Goal: Information Seeking & Learning: Understand process/instructions

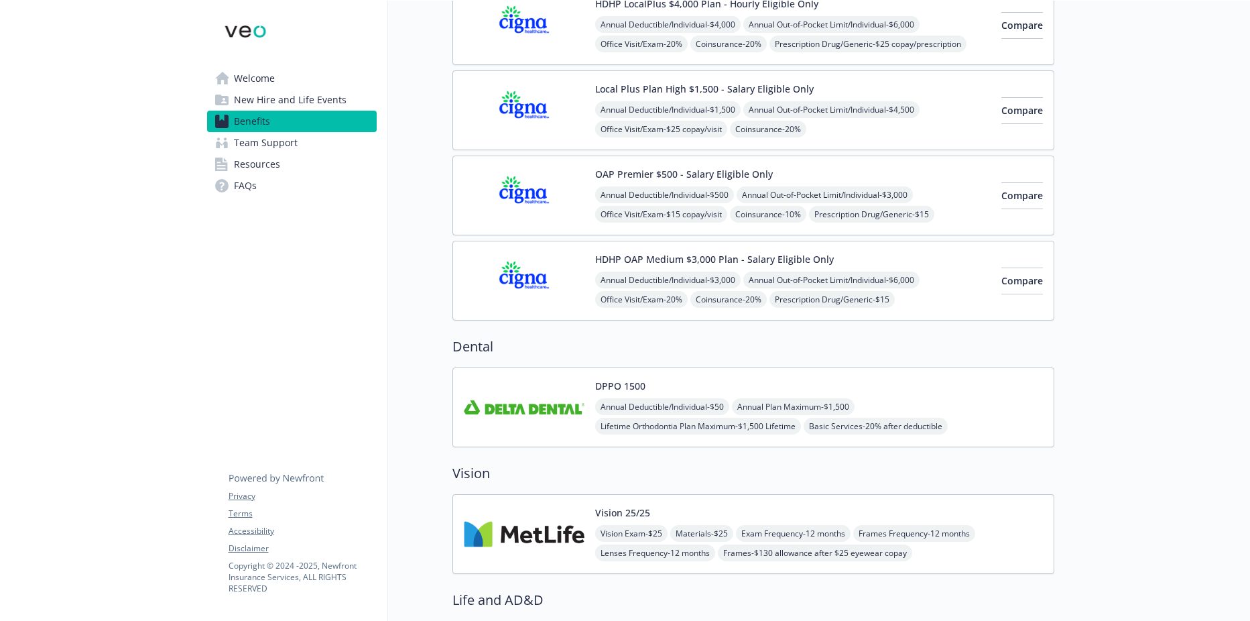
scroll to position [268, 0]
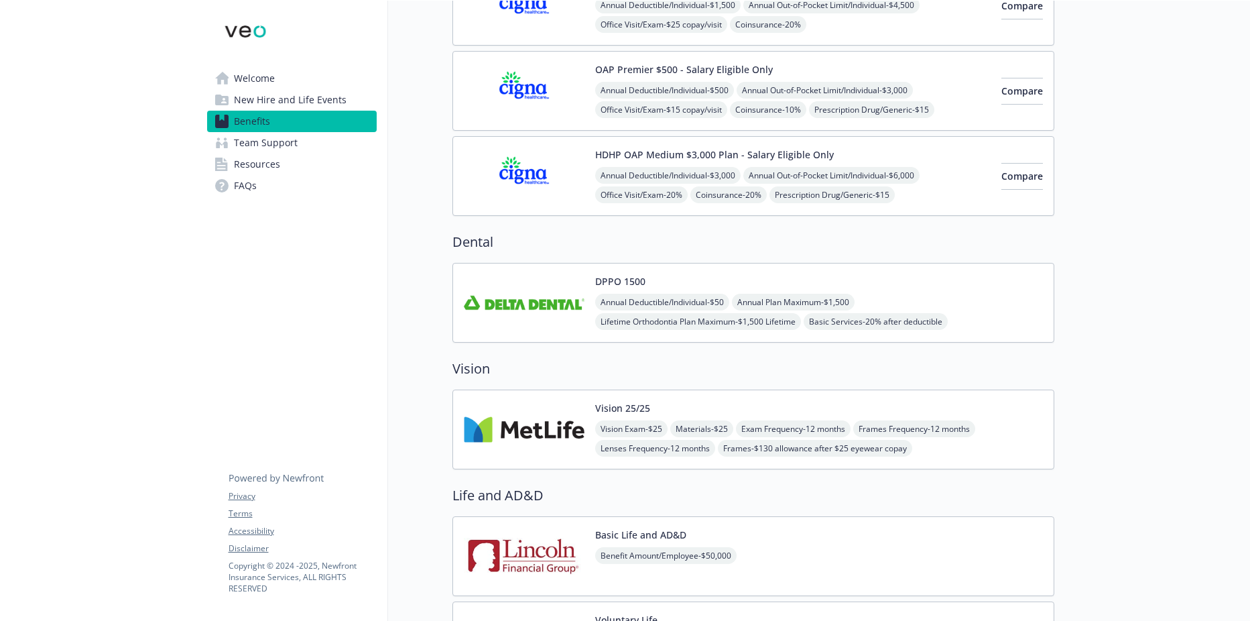
click at [922, 303] on div "Annual Deductible/Individual - $50 Annual Plan Maximum - $1,500 Lifetime Orthod…" at bounding box center [819, 322] width 448 height 56
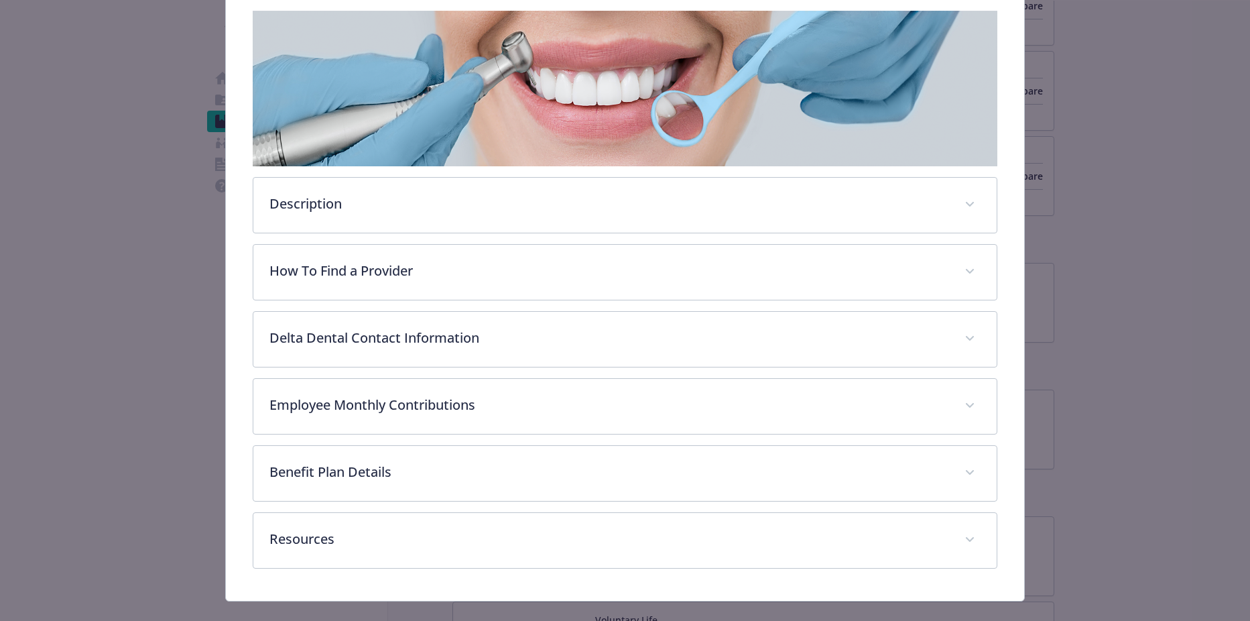
scroll to position [237, 0]
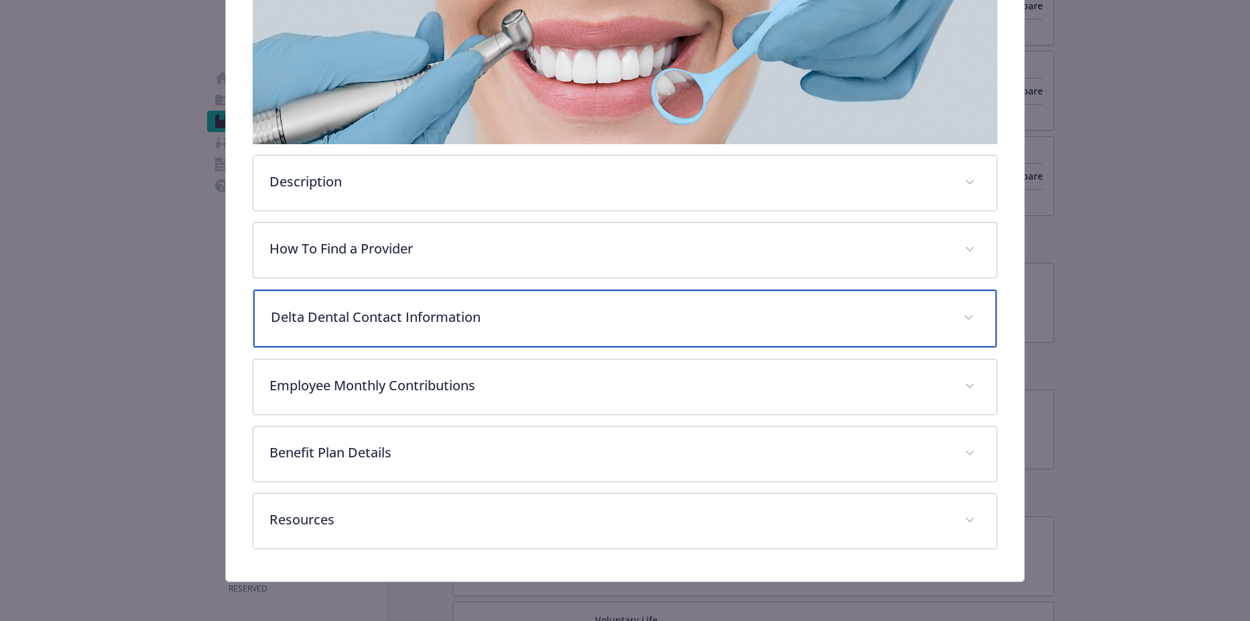
click at [493, 332] on div "Delta Dental Contact Information" at bounding box center [625, 319] width 744 height 58
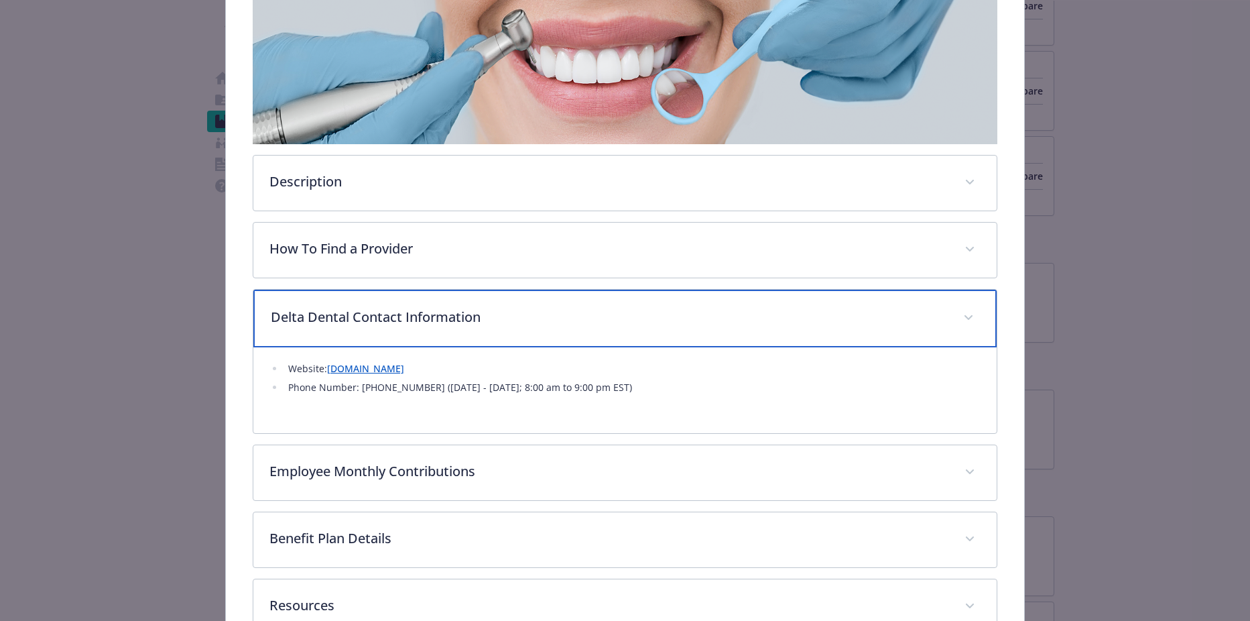
click at [503, 328] on div "Delta Dental Contact Information" at bounding box center [625, 319] width 744 height 58
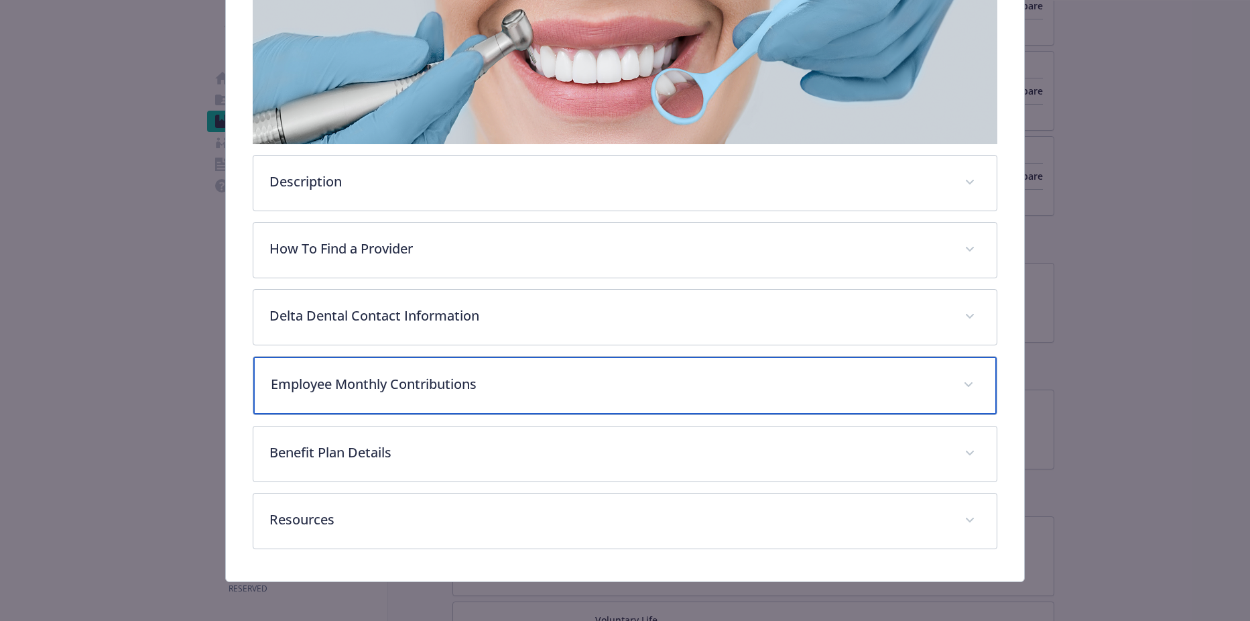
click at [487, 398] on div "Employee Monthly Contributions" at bounding box center [625, 386] width 744 height 58
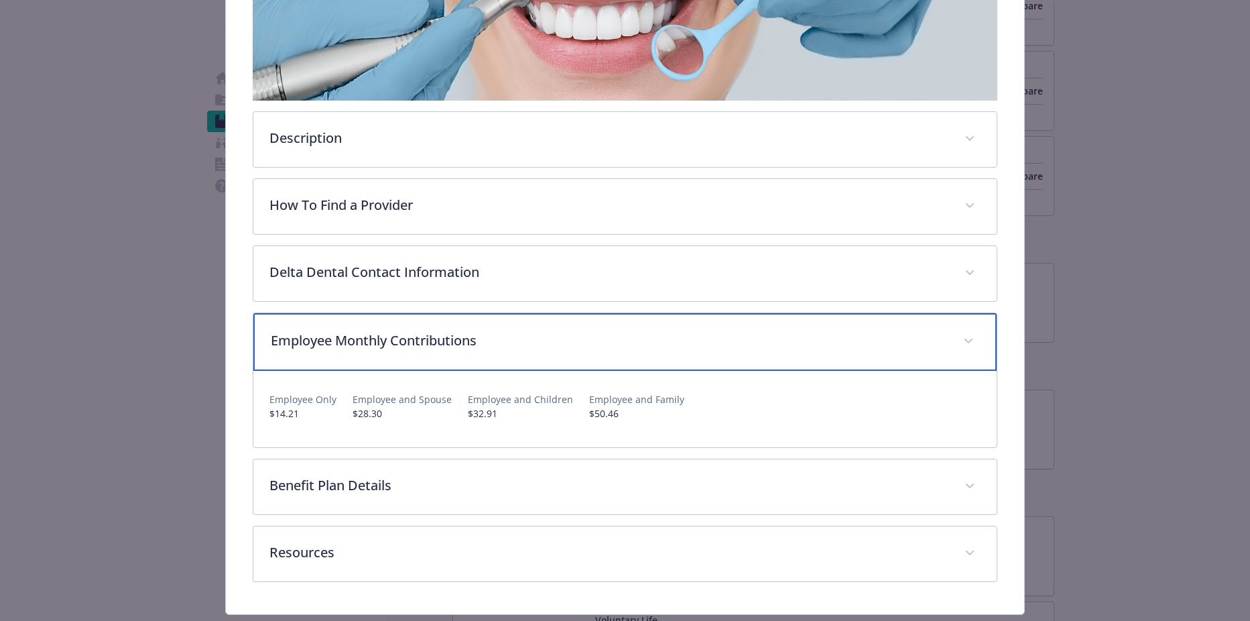
scroll to position [304, 0]
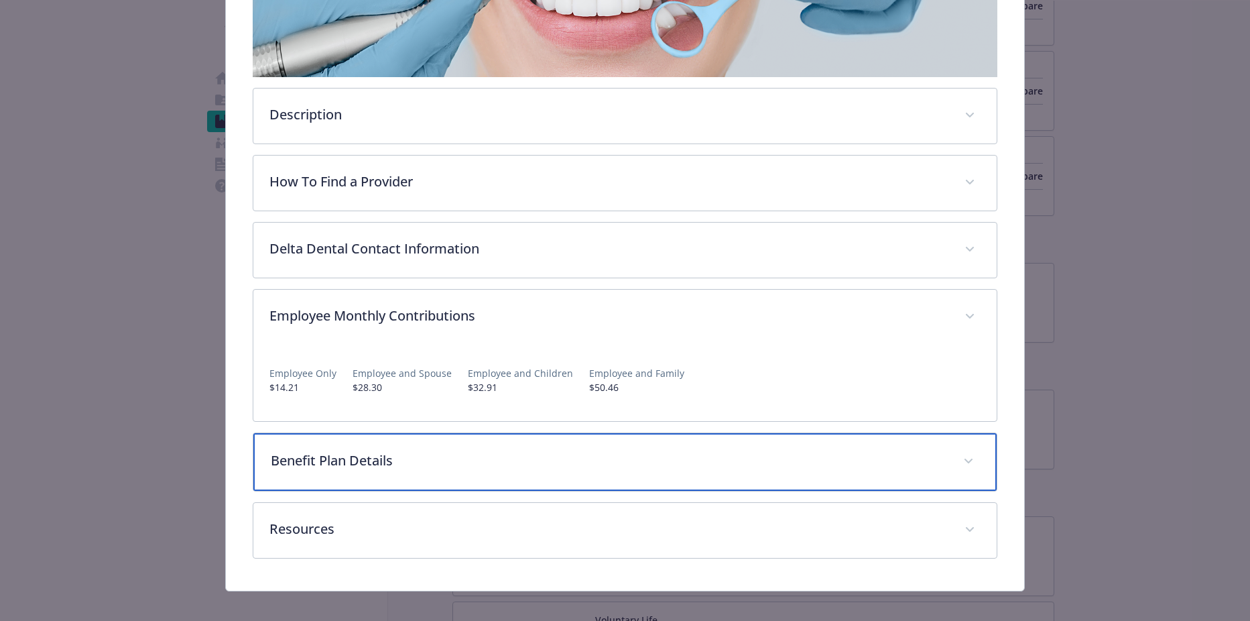
click at [497, 450] on p "Benefit Plan Details" at bounding box center [609, 460] width 677 height 20
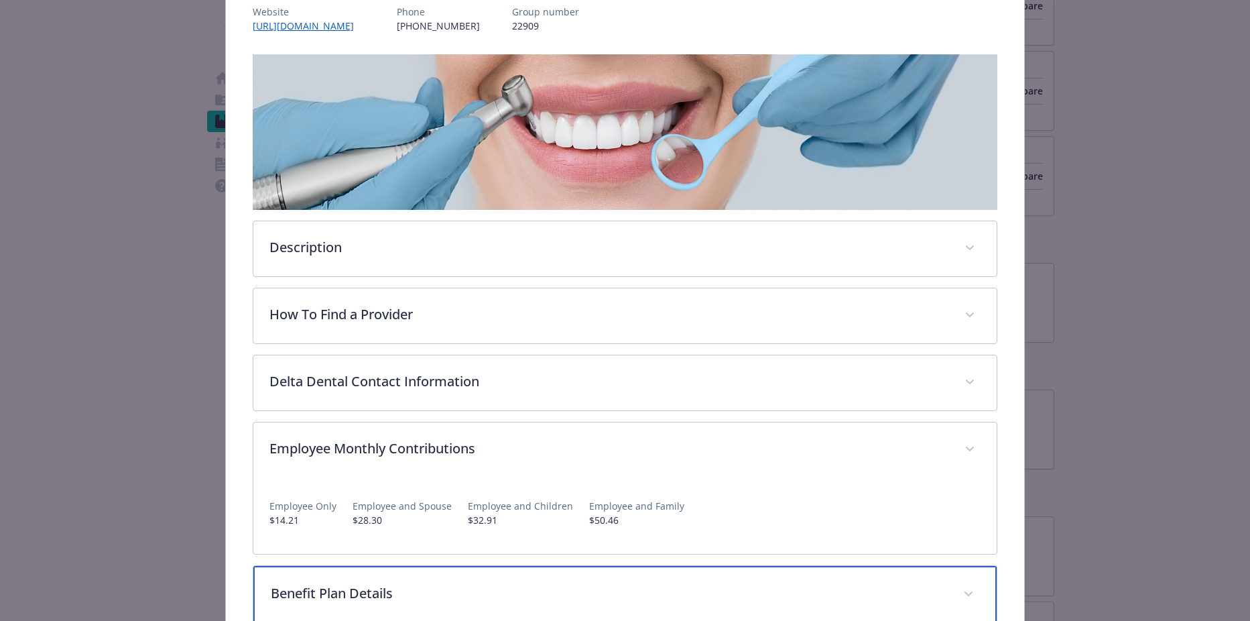
scroll to position [170, 0]
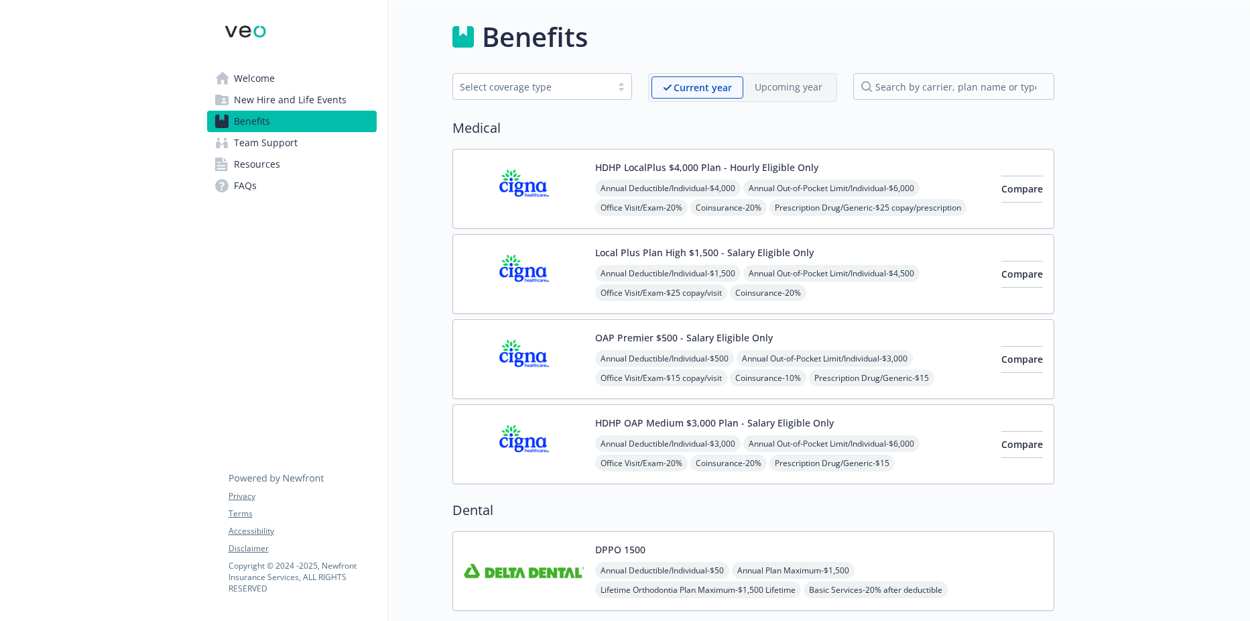
click at [296, 105] on span "New Hire and Life Events" at bounding box center [290, 99] width 113 height 21
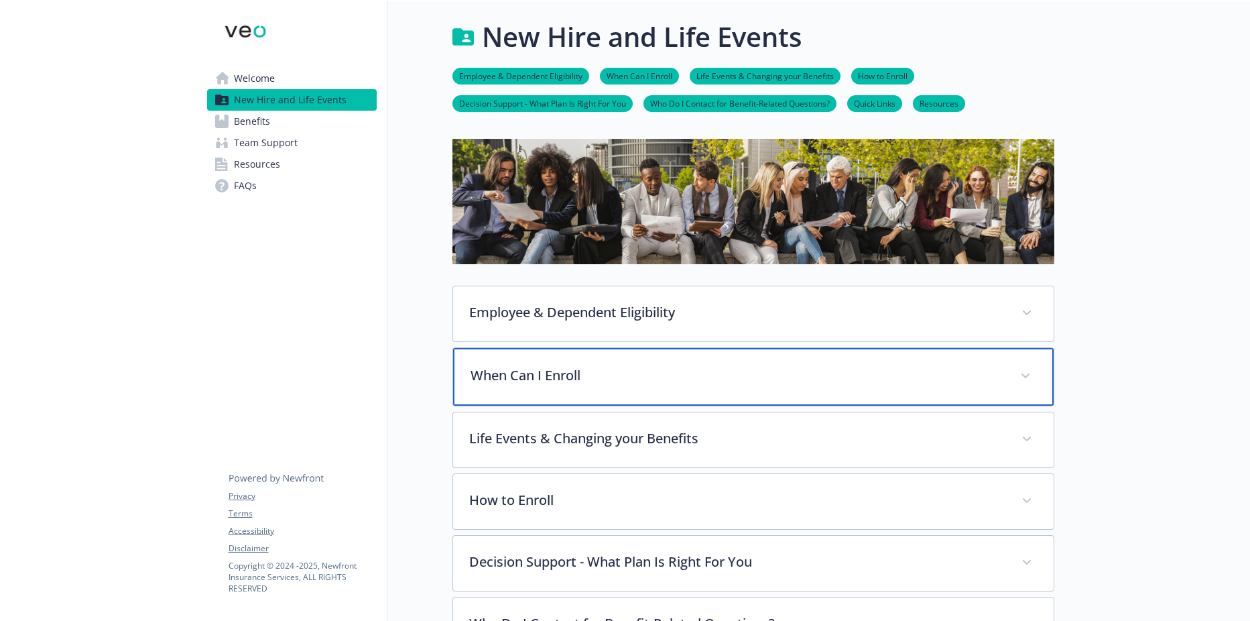
click at [701, 368] on p "When Can I Enroll" at bounding box center [738, 375] width 534 height 20
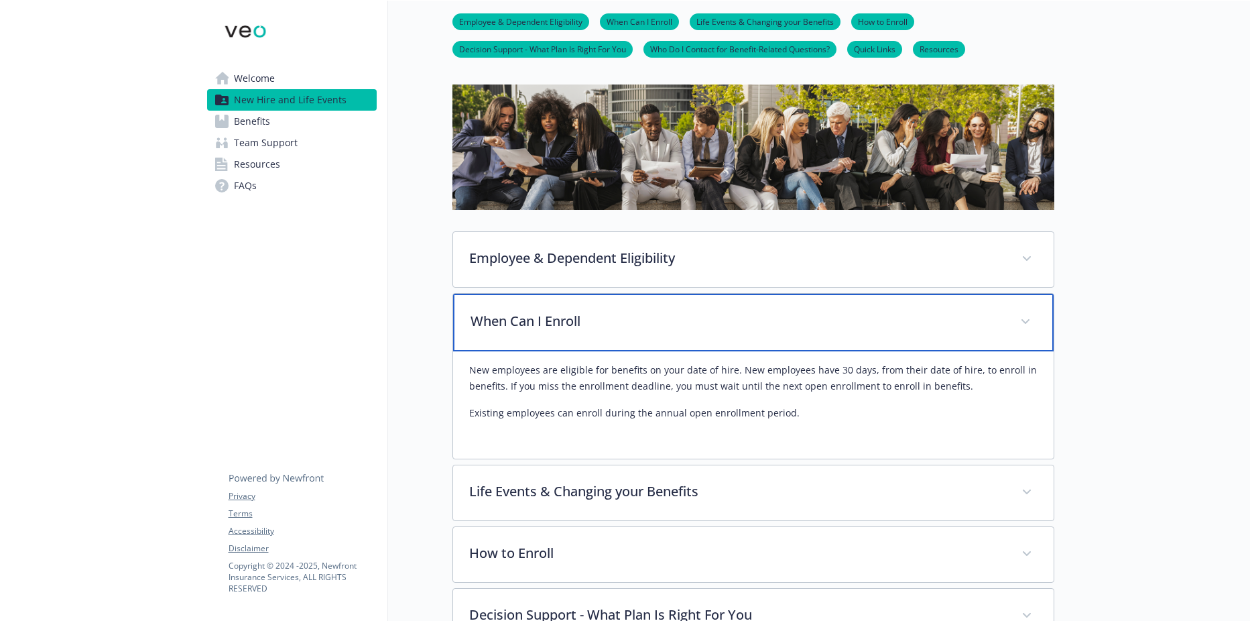
scroll to position [201, 0]
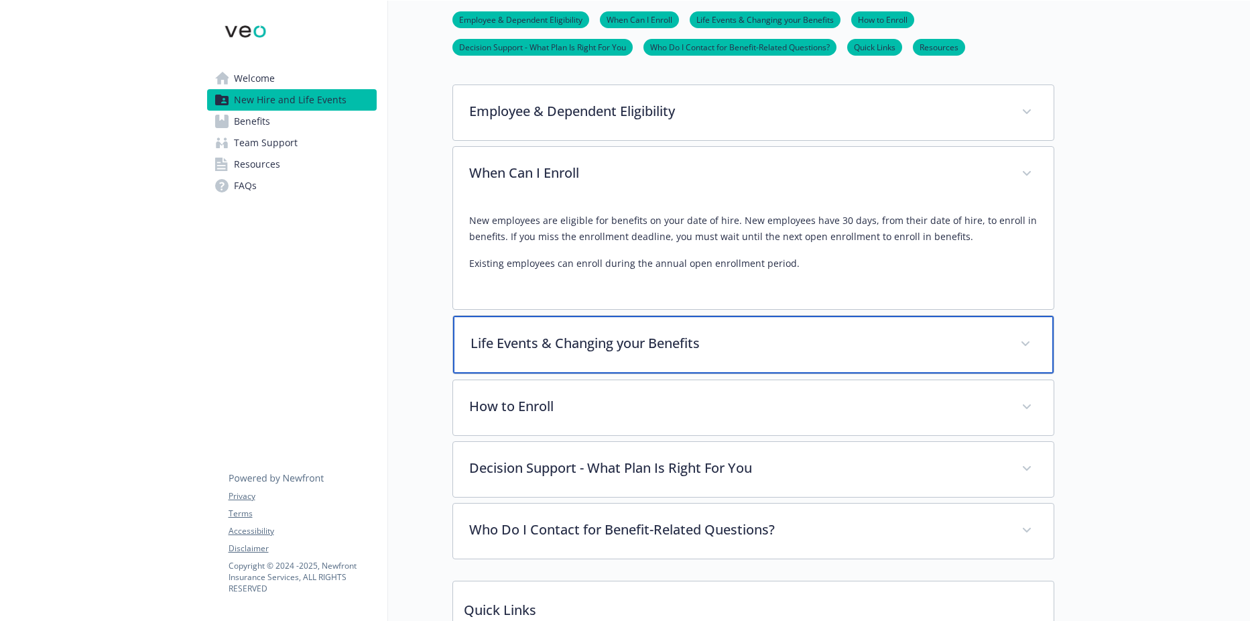
click at [725, 354] on div "Life Events & Changing your Benefits" at bounding box center [753, 345] width 601 height 58
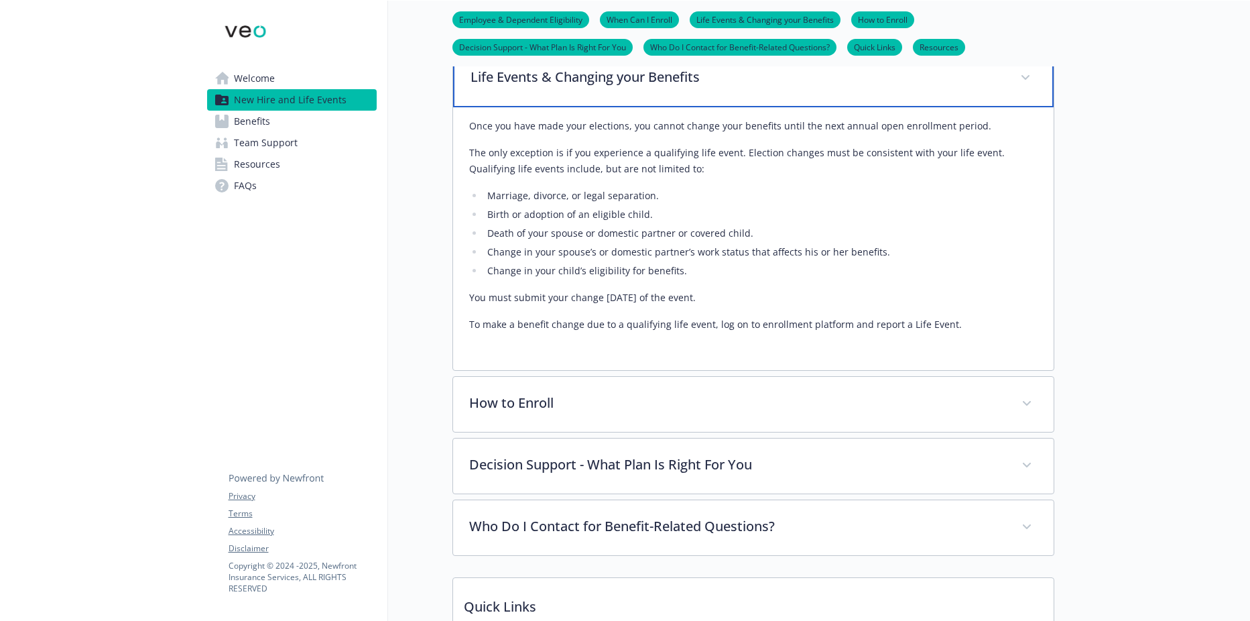
scroll to position [469, 0]
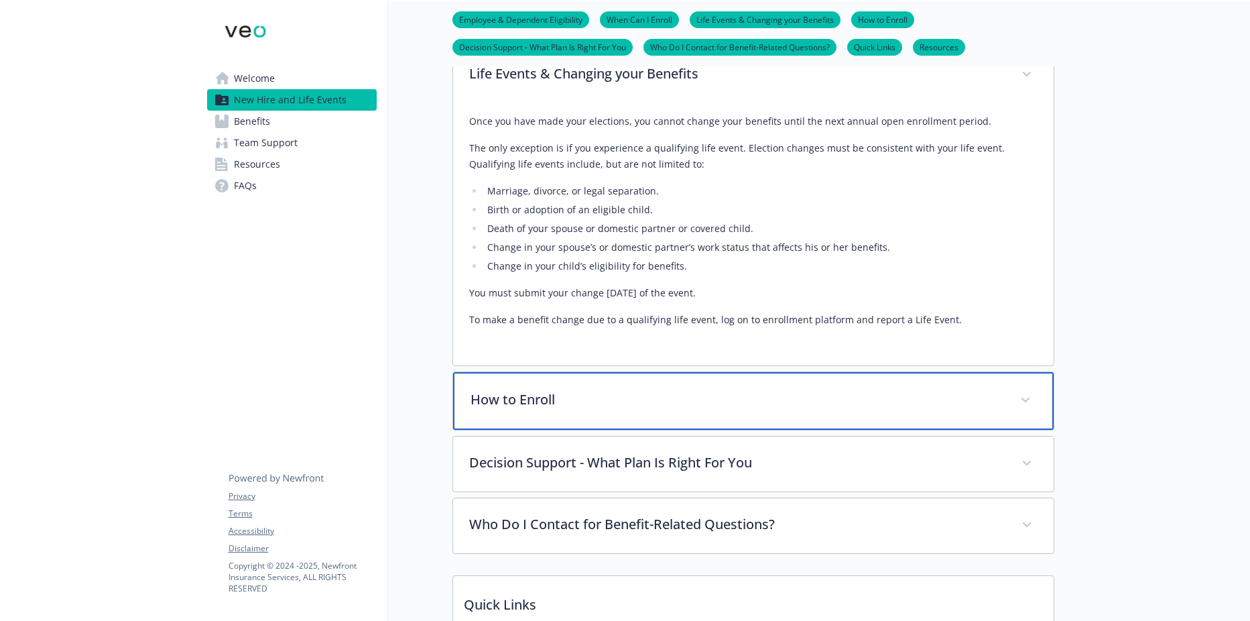
click at [664, 430] on div "How to Enroll" at bounding box center [753, 401] width 601 height 58
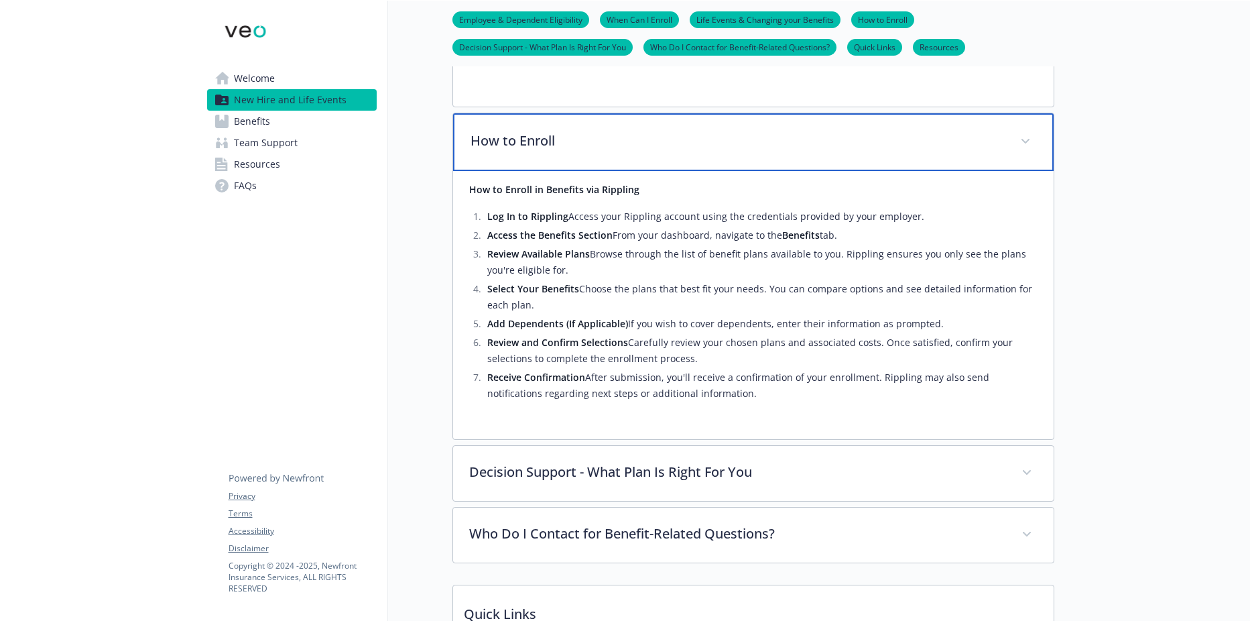
scroll to position [737, 0]
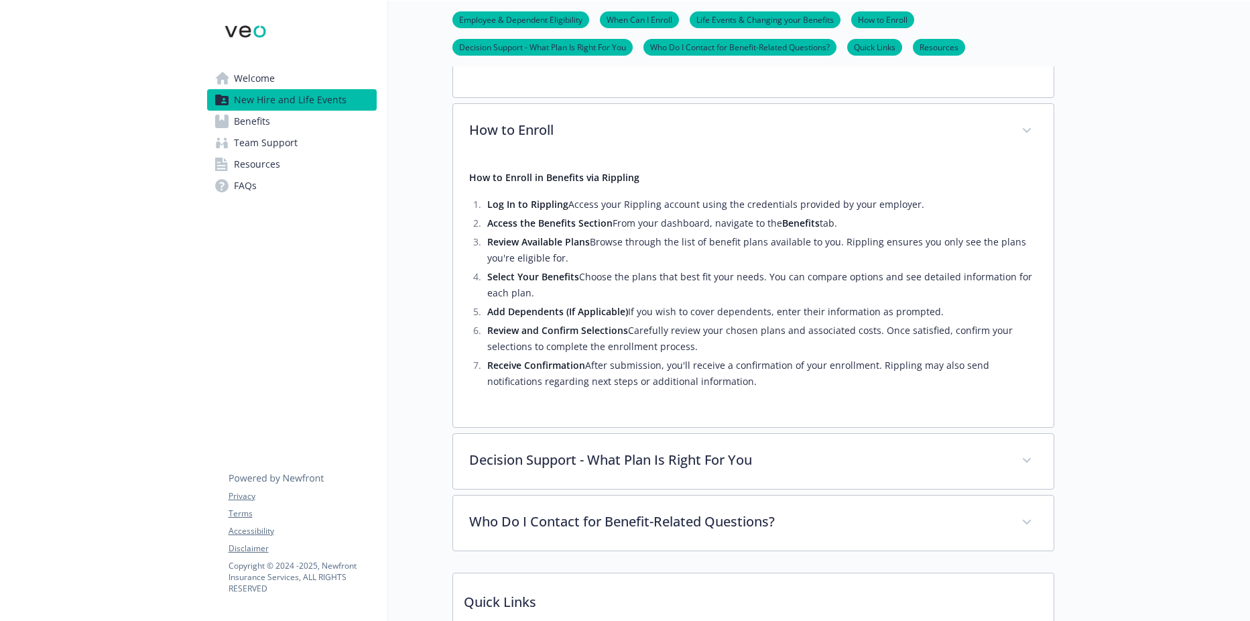
drag, startPoint x: 698, startPoint y: 383, endPoint x: 469, endPoint y: 170, distance: 312.6
click at [469, 170] on div "How to Enroll in Benefits via Rippling Log In to Rippling Access your Rippling …" at bounding box center [753, 280] width 568 height 220
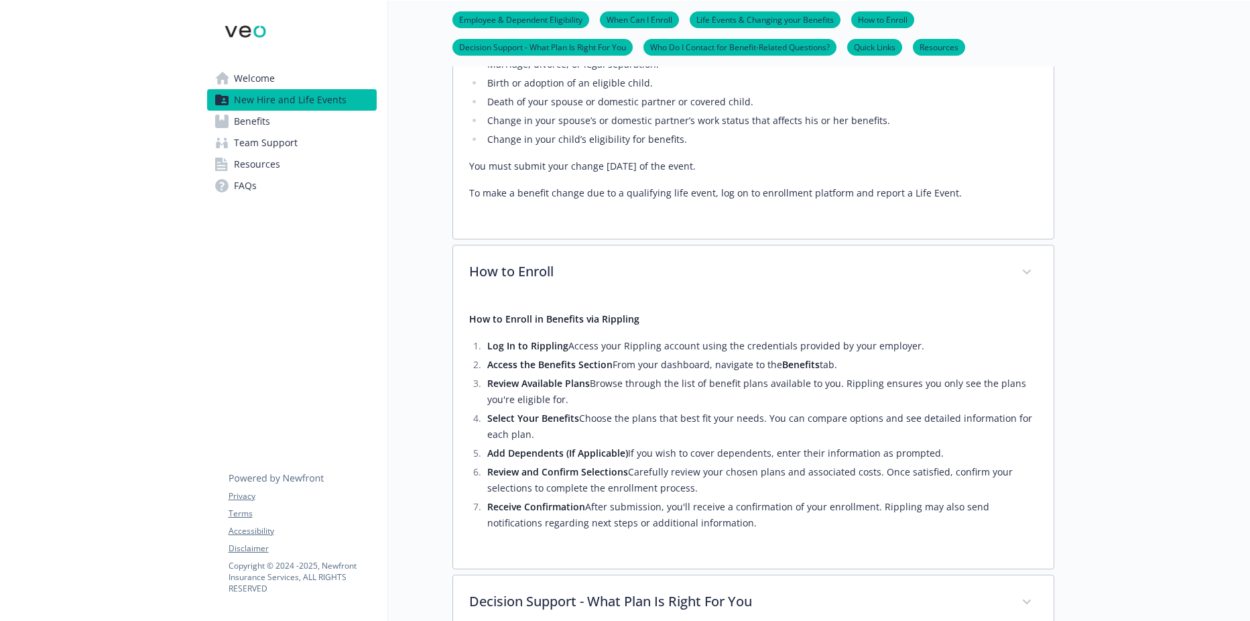
scroll to position [402, 0]
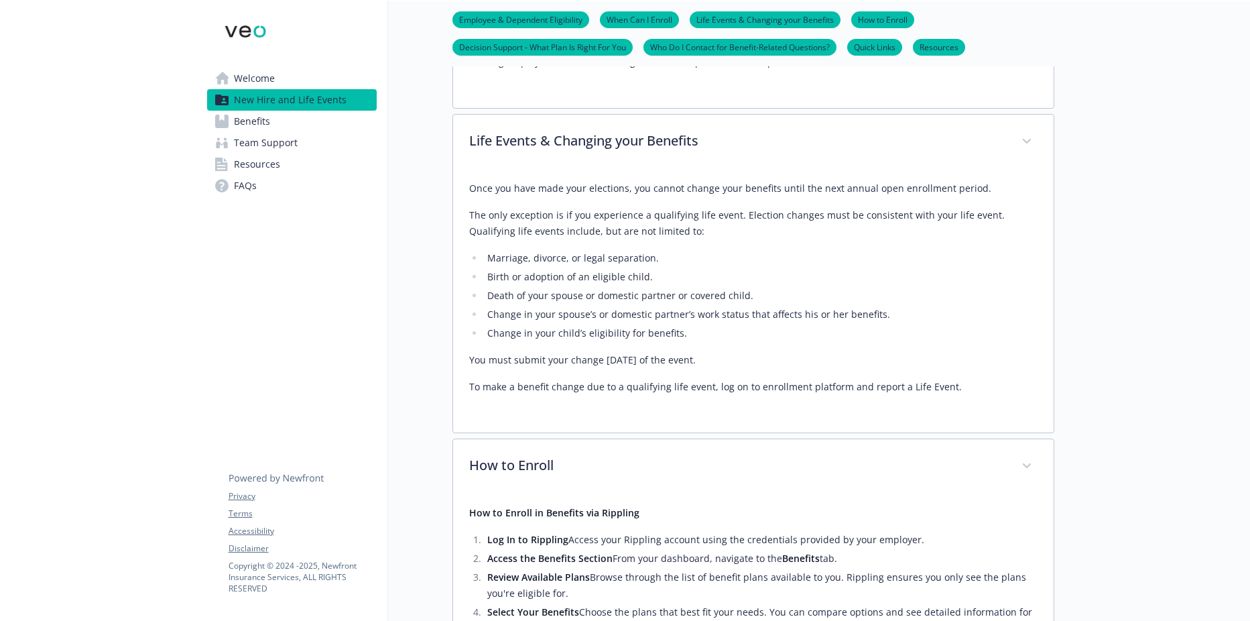
click at [1148, 266] on div at bounding box center [1152, 444] width 196 height 1692
